Goal: Task Accomplishment & Management: Manage account settings

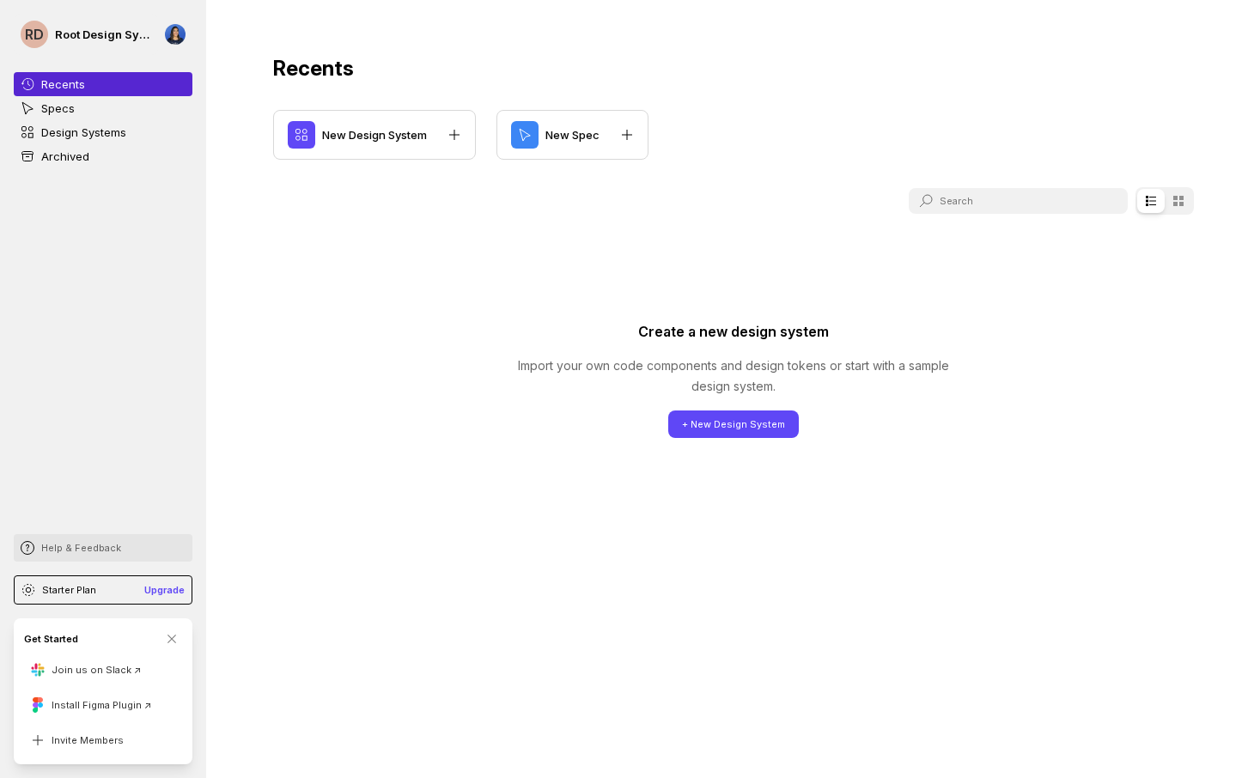
click at [88, 545] on p "Help & Feedback" at bounding box center [81, 548] width 80 height 14
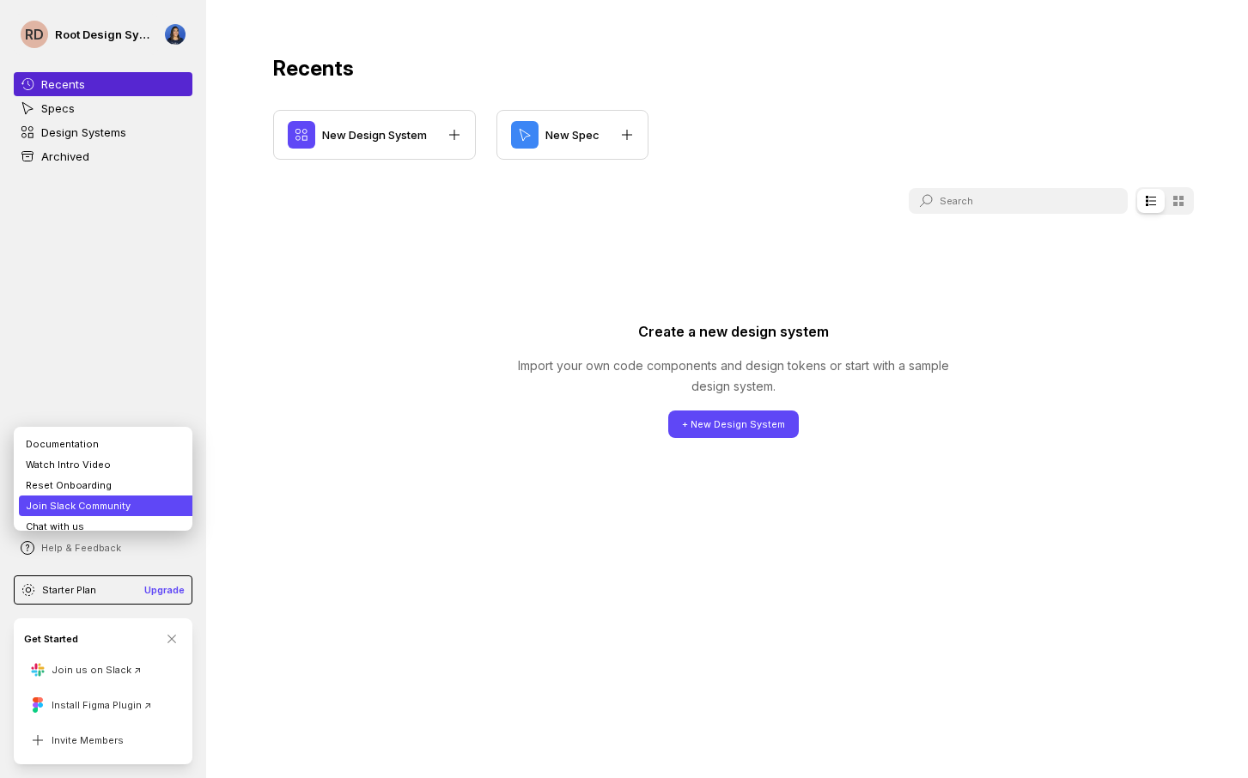
click at [91, 503] on li "Join Slack Community" at bounding box center [109, 506] width 181 height 21
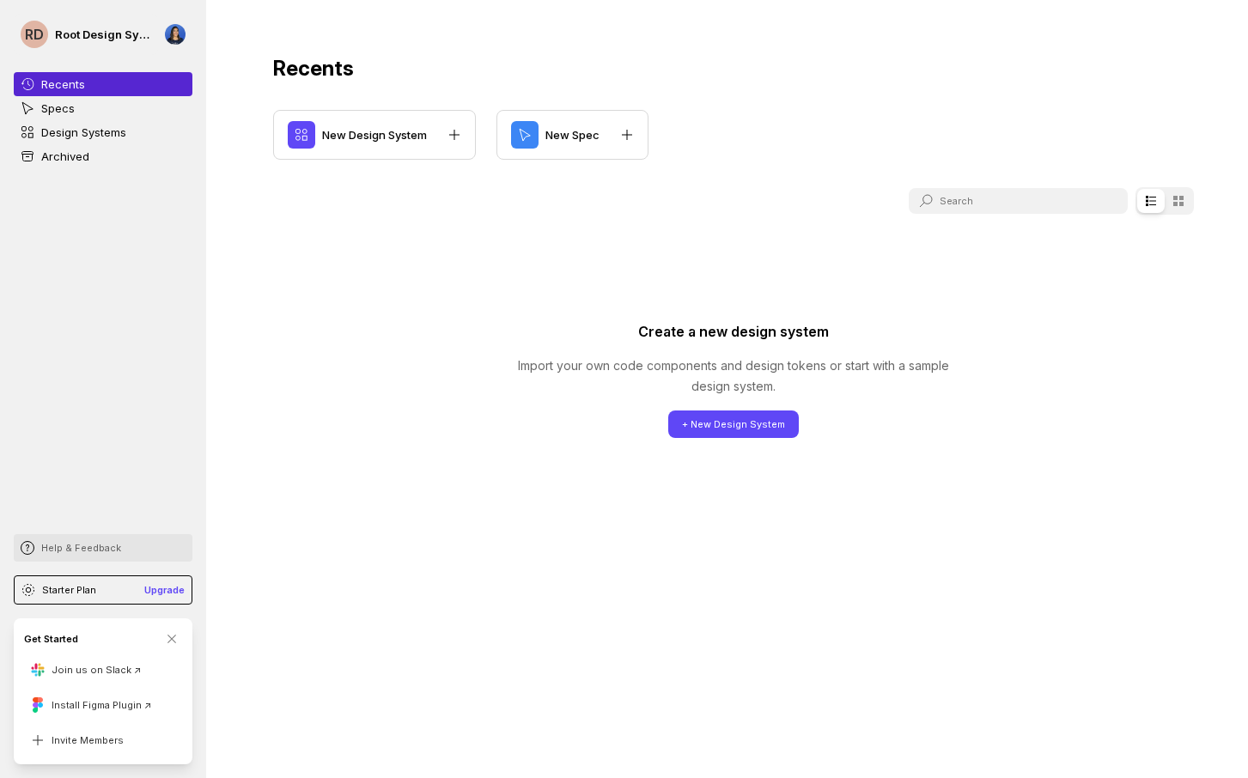
click at [55, 549] on p "Help & Feedback" at bounding box center [81, 548] width 80 height 14
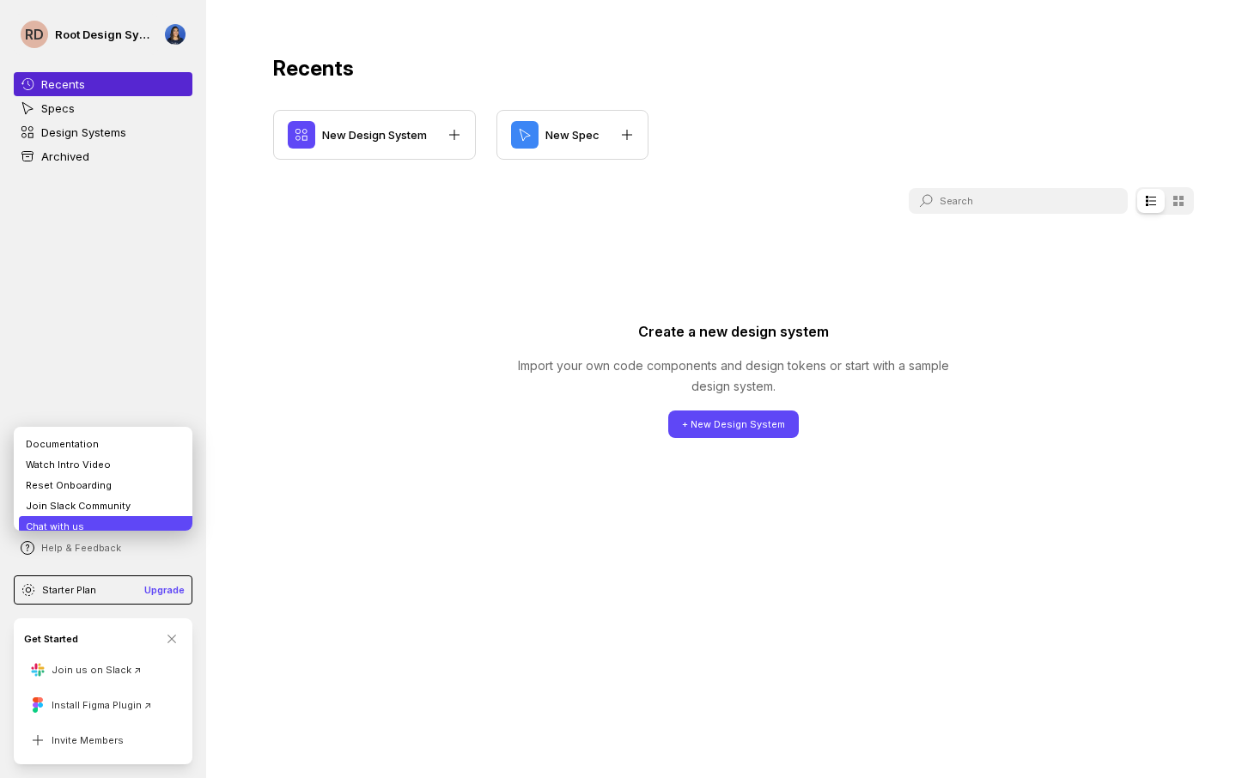
click at [67, 516] on li "Chat with us" at bounding box center [109, 526] width 181 height 21
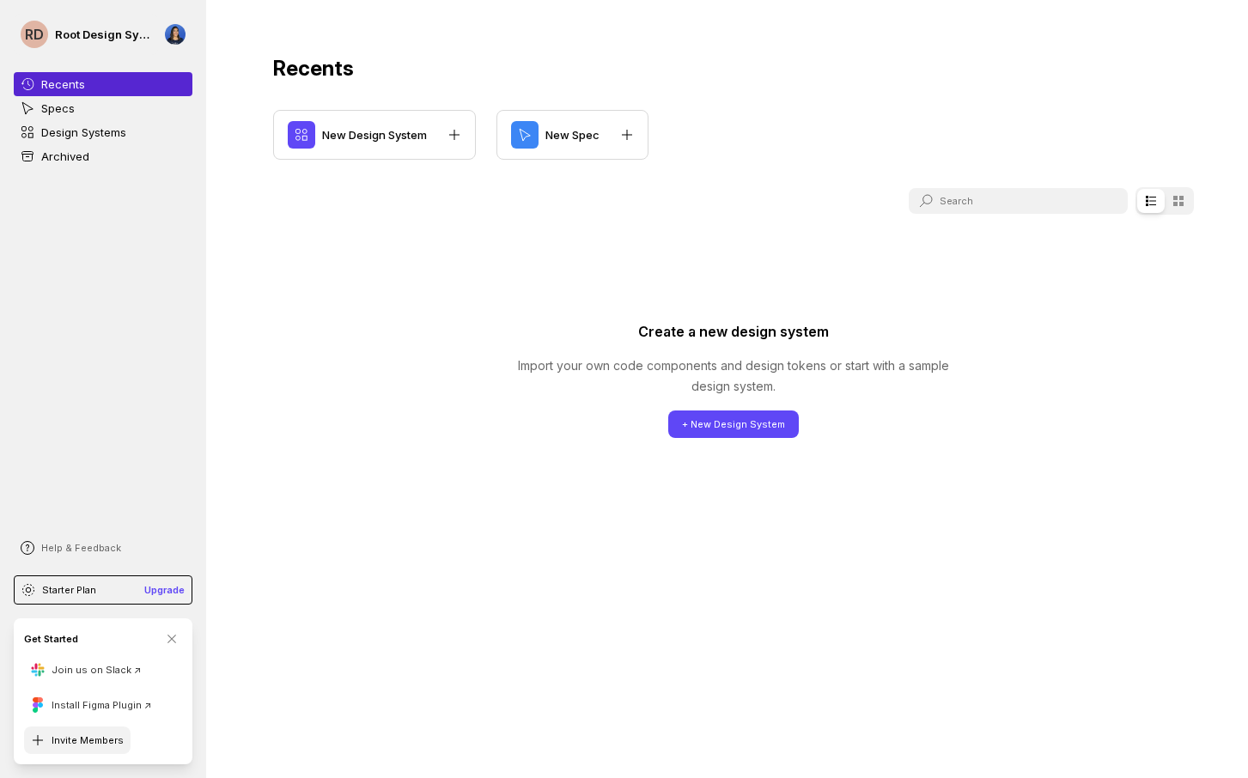
click at [111, 738] on button "Invite Members" at bounding box center [77, 740] width 107 height 27
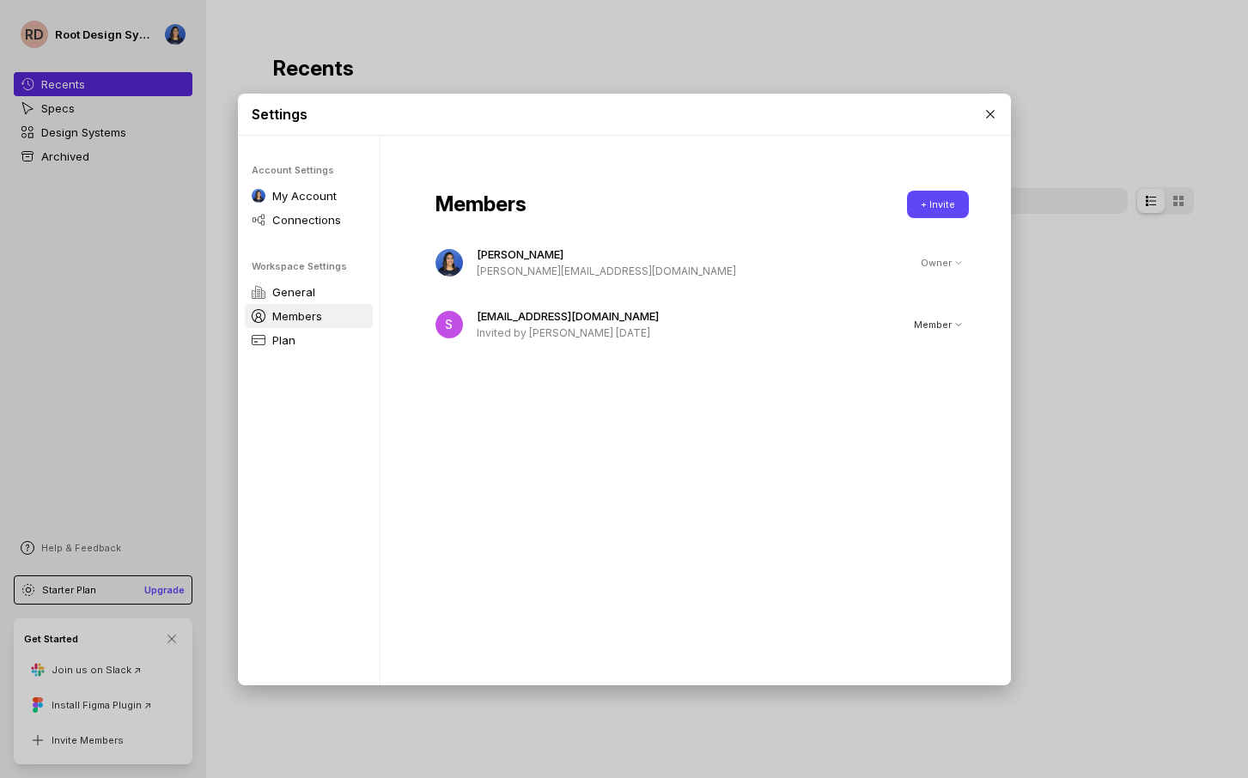
click at [625, 316] on p "[EMAIL_ADDRESS][DOMAIN_NAME]" at bounding box center [685, 316] width 417 height 17
click at [917, 329] on div "Member" at bounding box center [938, 325] width 48 height 14
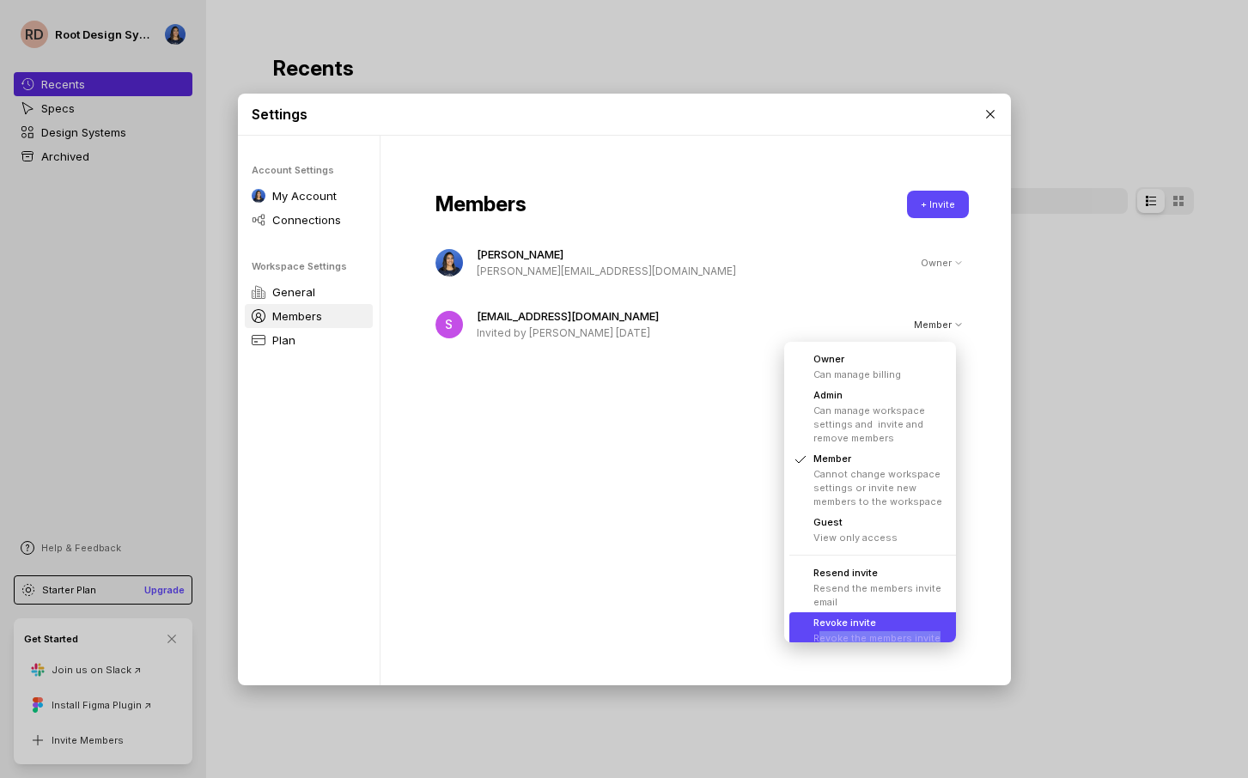
click at [819, 644] on li "Revoke invite Revoke the members invite" at bounding box center [876, 630] width 174 height 36
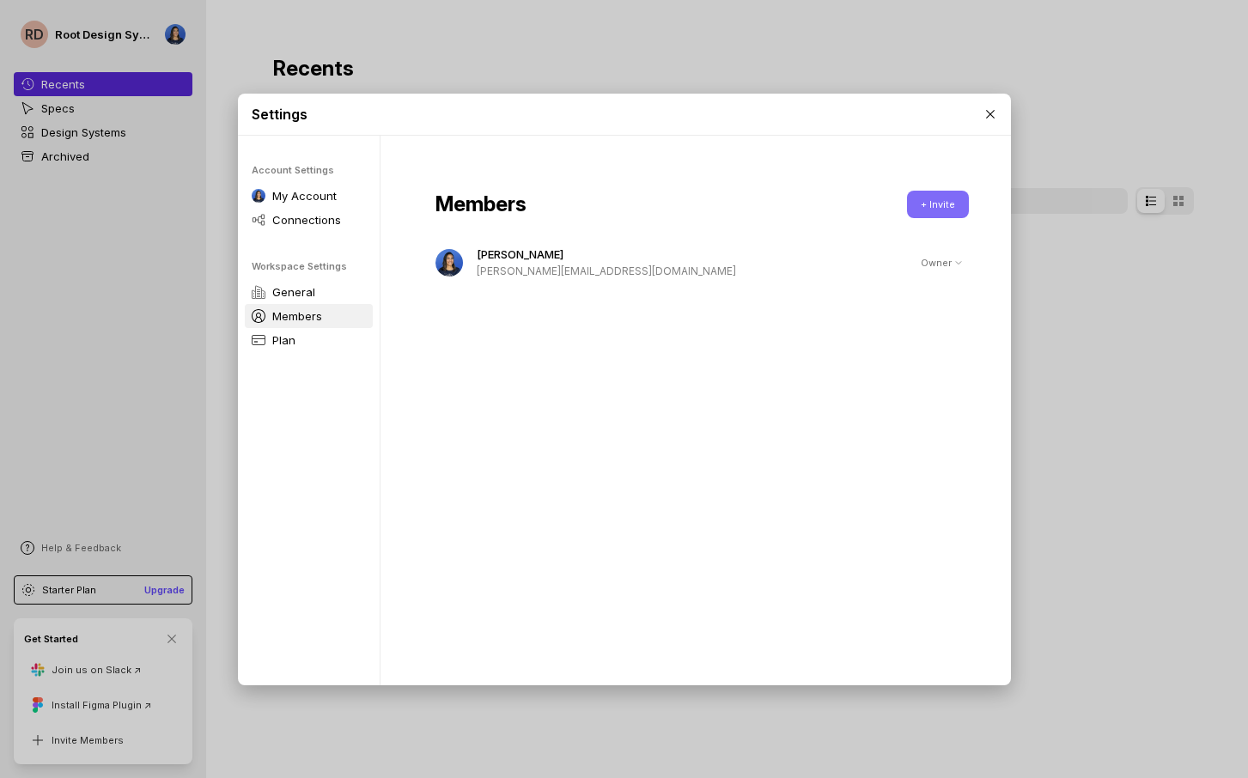
click at [927, 198] on button "+ Invite" at bounding box center [938, 204] width 62 height 27
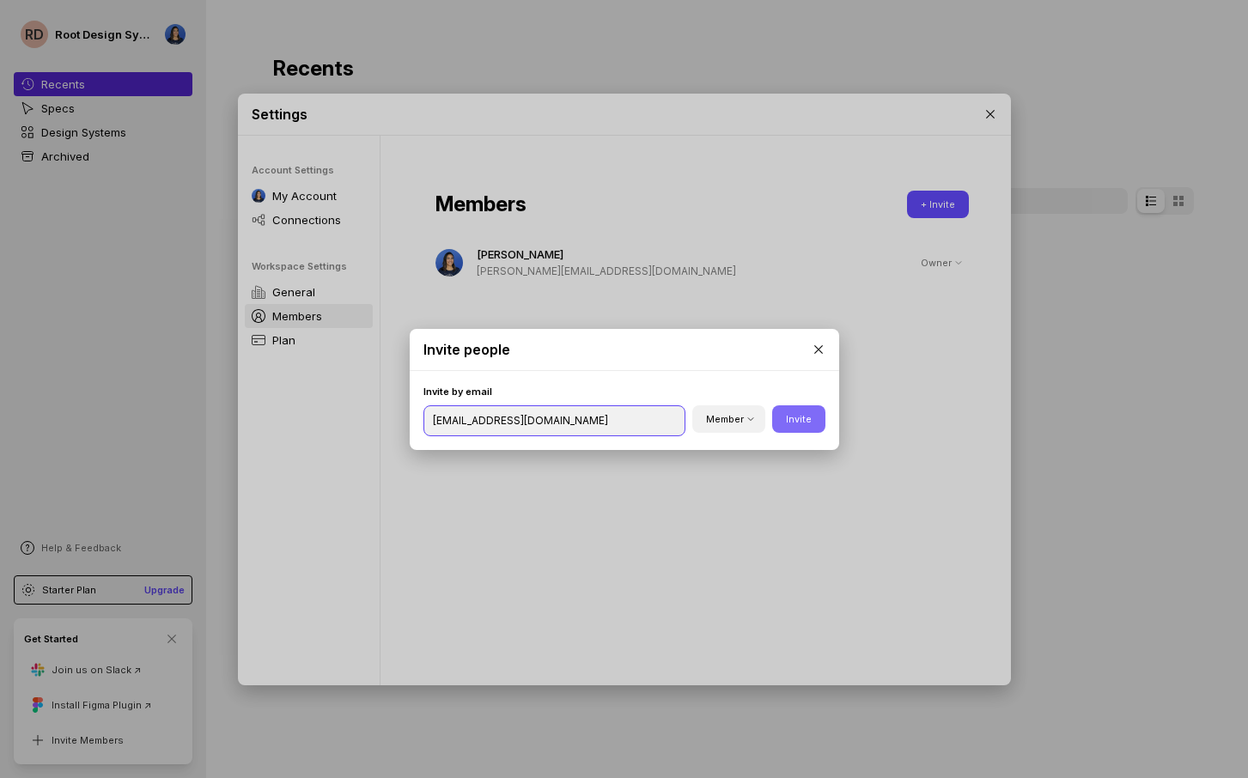
type input "[EMAIL_ADDRESS][DOMAIN_NAME]"
click at [791, 417] on button "Invite" at bounding box center [798, 418] width 53 height 27
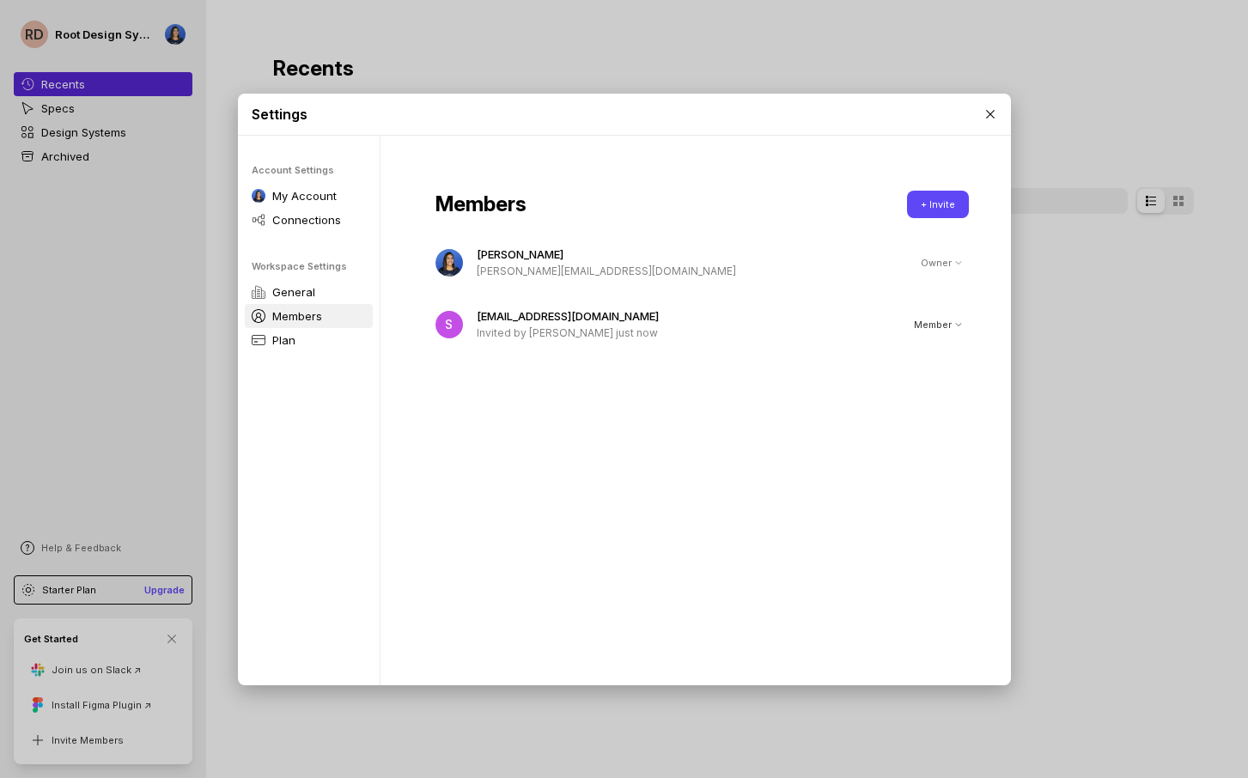
click at [1154, 581] on div "Settings Account Settings My Account Connections Workspace Settings General Mem…" at bounding box center [624, 389] width 1248 height 778
